Goal: Transaction & Acquisition: Purchase product/service

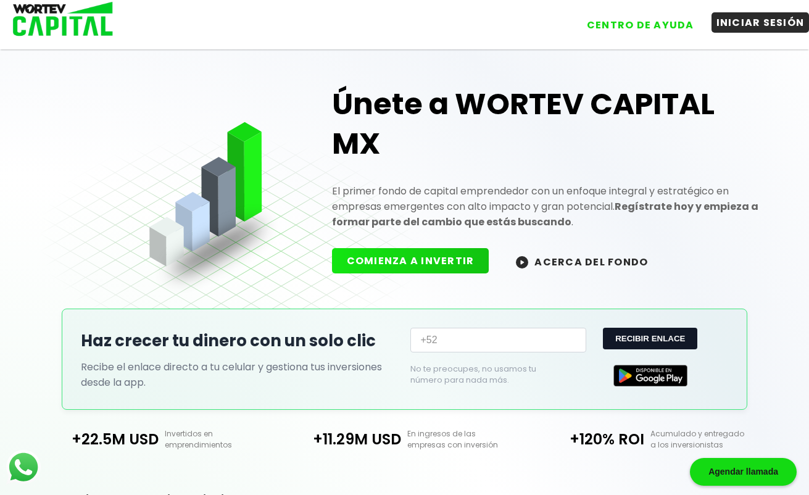
click at [750, 17] on button "INICIAR SESIÓN" at bounding box center [760, 22] width 98 height 20
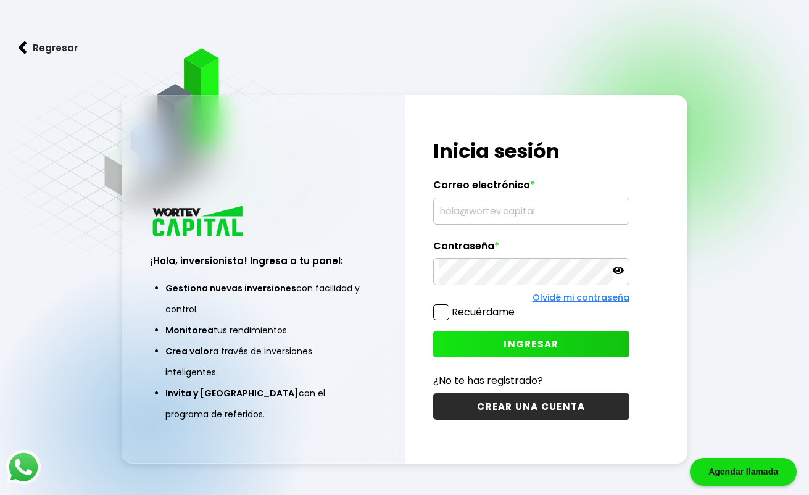
click at [486, 213] on input "text" at bounding box center [531, 211] width 184 height 26
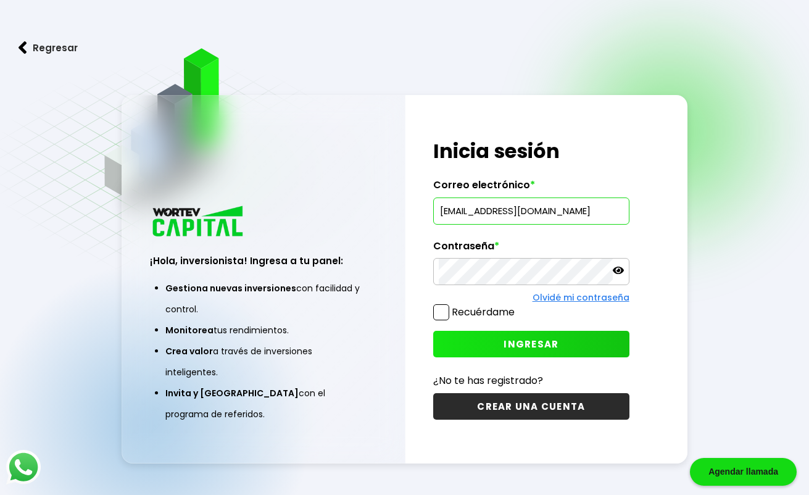
type input "[EMAIL_ADDRESS][DOMAIN_NAME]"
click at [548, 348] on span "INGRESAR" at bounding box center [530, 343] width 55 height 13
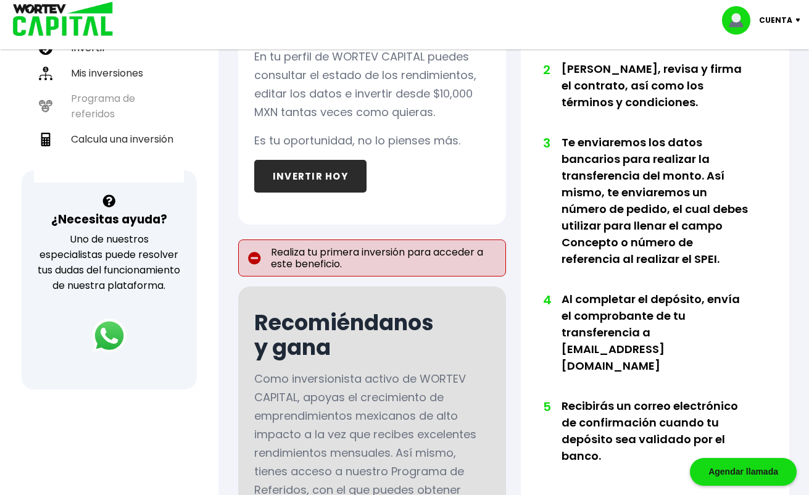
scroll to position [321, 0]
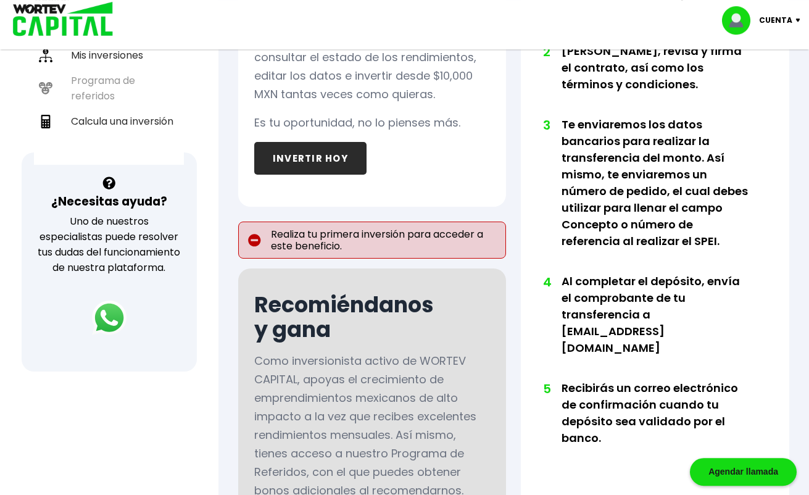
click at [287, 160] on button "INVERTIR HOY" at bounding box center [310, 158] width 112 height 33
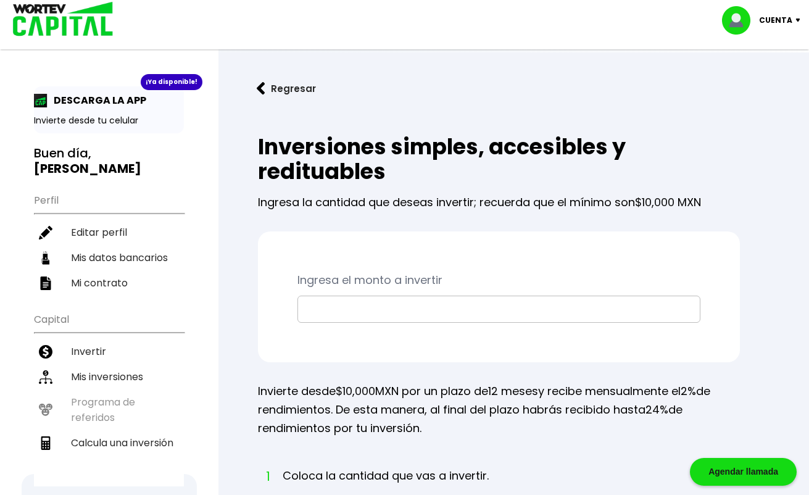
click at [348, 314] on input "text" at bounding box center [499, 309] width 392 height 26
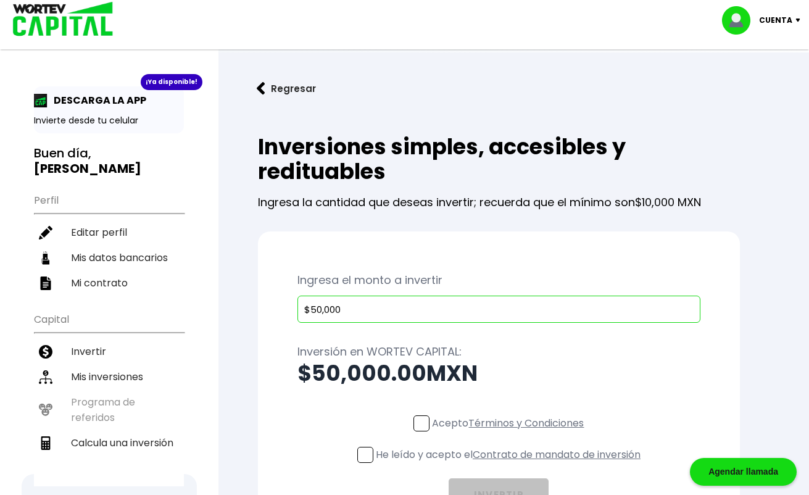
type input "$50,000"
click at [542, 423] on link "Términos y Condiciones" at bounding box center [525, 423] width 115 height 14
click at [415, 425] on span at bounding box center [421, 423] width 16 height 16
click at [510, 432] on input "Acepto Términos y Condiciones" at bounding box center [510, 432] width 0 height 0
click at [523, 456] on link "Contrato de mandato de inversión" at bounding box center [557, 454] width 168 height 14
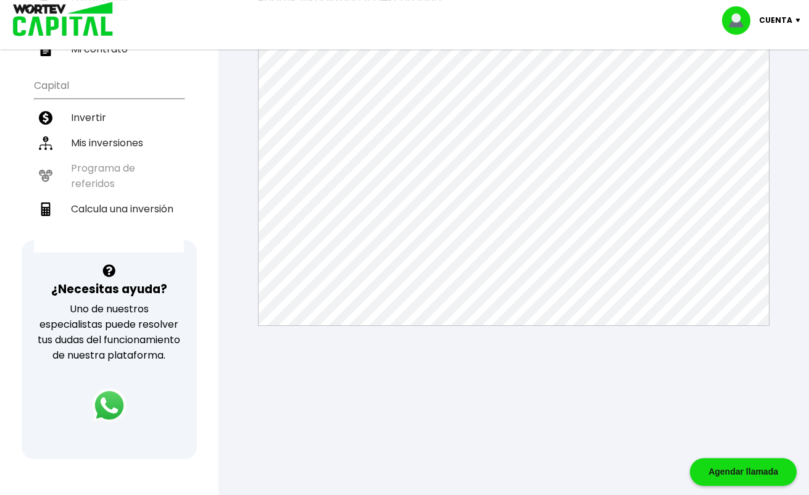
scroll to position [183, 0]
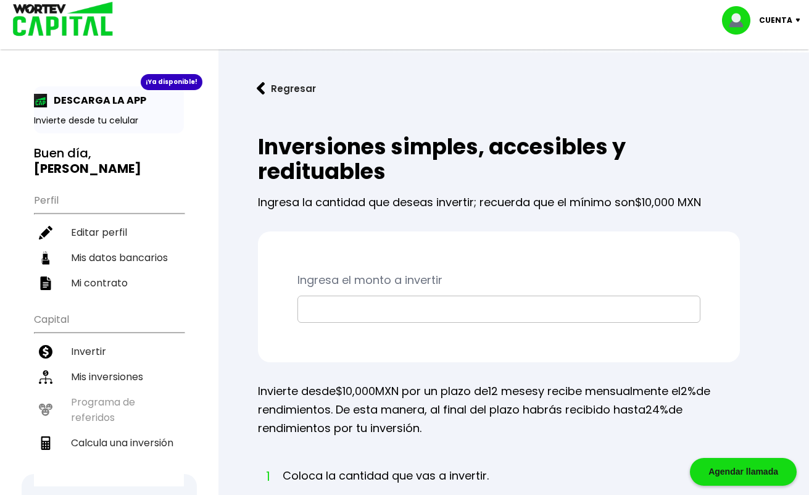
click at [339, 307] on input "text" at bounding box center [499, 309] width 392 height 26
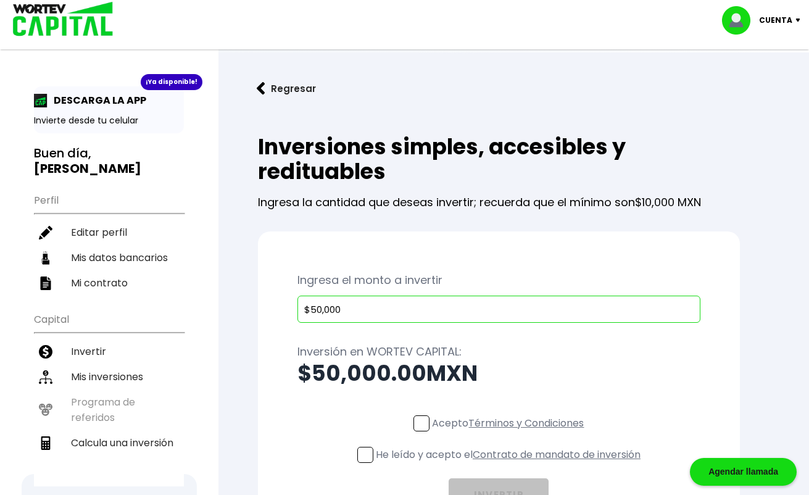
type input "$50,000"
click at [411, 416] on div "Acepto Términos y Condiciones He leído y acepto el Contrato de mandato de inver…" at bounding box center [498, 463] width 403 height 96
click at [416, 423] on span at bounding box center [421, 423] width 16 height 16
click at [510, 432] on input "Acepto Términos y Condiciones" at bounding box center [510, 432] width 0 height 0
click at [362, 458] on span at bounding box center [365, 455] width 16 height 16
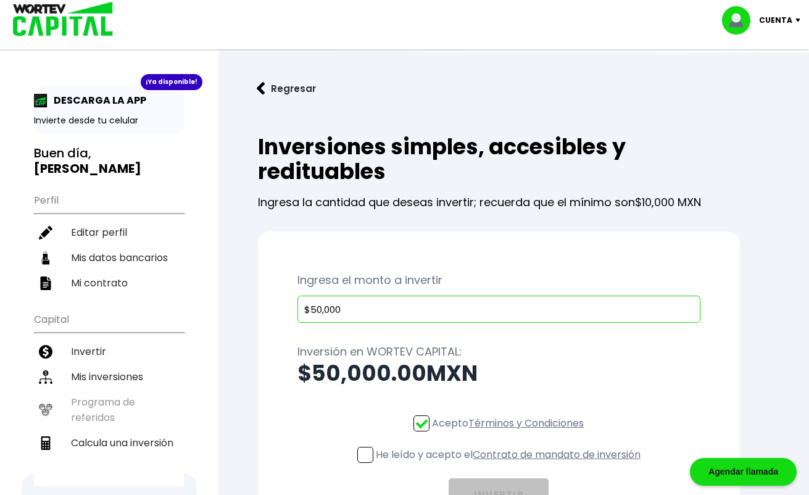
click at [510, 464] on input "He leído y acepto el Contrato de mandato de inversión" at bounding box center [510, 464] width 0 height 0
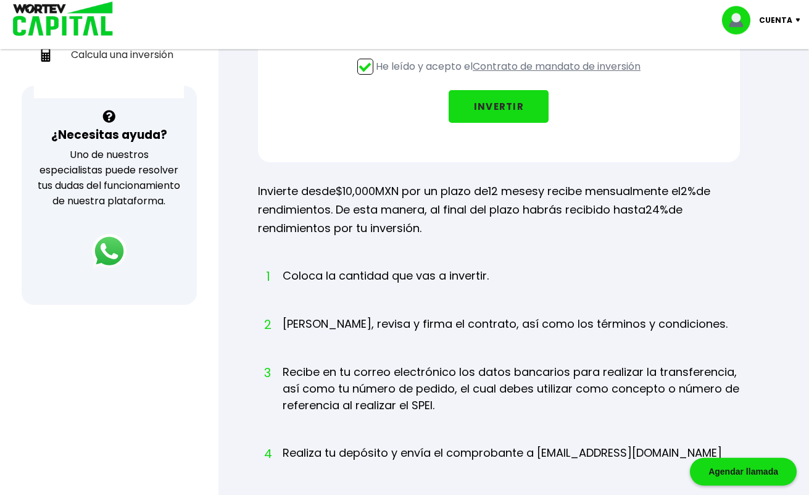
scroll to position [384, 0]
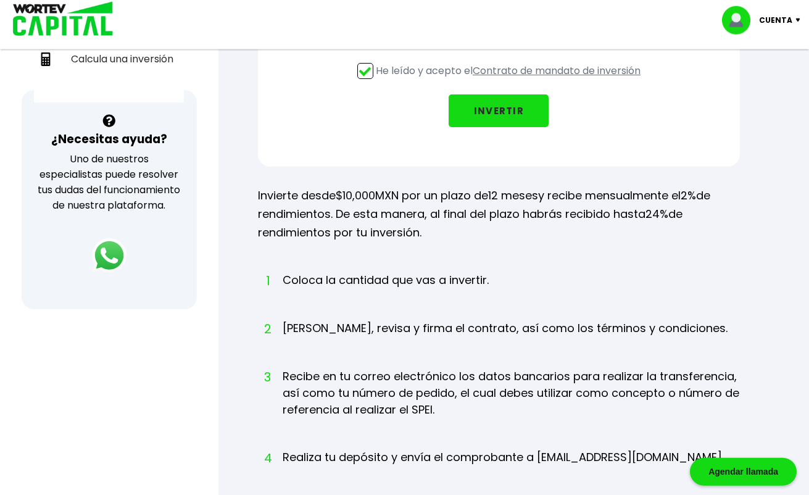
click at [494, 120] on button "INVERTIR" at bounding box center [498, 110] width 100 height 33
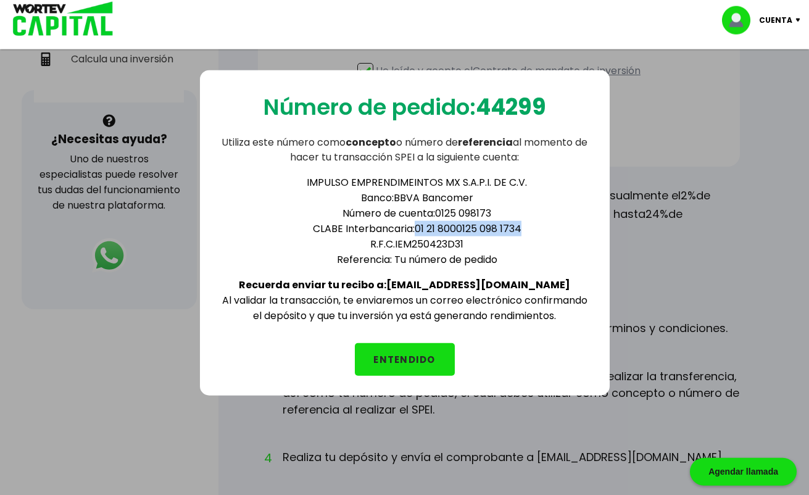
drag, startPoint x: 415, startPoint y: 231, endPoint x: 526, endPoint y: 229, distance: 110.4
click at [526, 229] on li "CLABE Interbancaria: 01 21 8000125 098 1734" at bounding box center [416, 228] width 345 height 15
copy li "01 21 8000125 098 1734"
drag, startPoint x: 292, startPoint y: 181, endPoint x: 328, endPoint y: 169, distance: 37.3
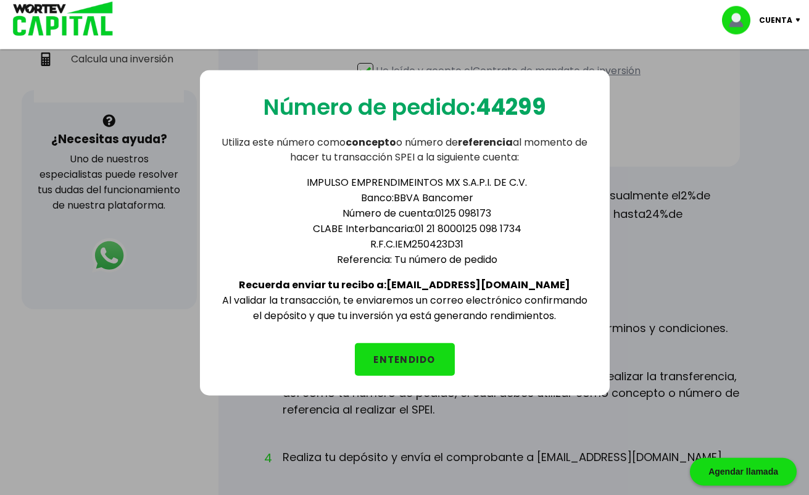
click at [293, 181] on li "IMPULSO EMPRENDIMEINTOS MX S.A.P.I. DE C.V." at bounding box center [416, 182] width 345 height 15
drag, startPoint x: 315, startPoint y: 178, endPoint x: 527, endPoint y: 179, distance: 211.6
click at [527, 179] on li "IMPULSO EMPRENDIMEINTOS MX S.A.P.I. DE C.V." at bounding box center [416, 182] width 345 height 15
copy li "IMPULSO EMPRENDIMEINTOS MX S.A.P.I. DE C.V."
click at [455, 216] on li "Número de cuenta: 0125 098173" at bounding box center [416, 212] width 345 height 15
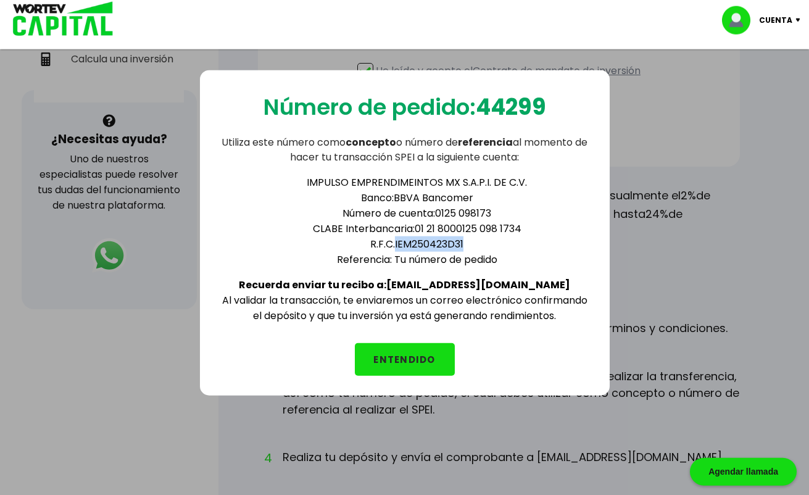
drag, startPoint x: 397, startPoint y: 238, endPoint x: 463, endPoint y: 250, distance: 67.0
click at [463, 250] on li "R.F.C. IEM250423D31" at bounding box center [416, 243] width 345 height 15
copy li "IEM250423D31"
